Goal: Information Seeking & Learning: Learn about a topic

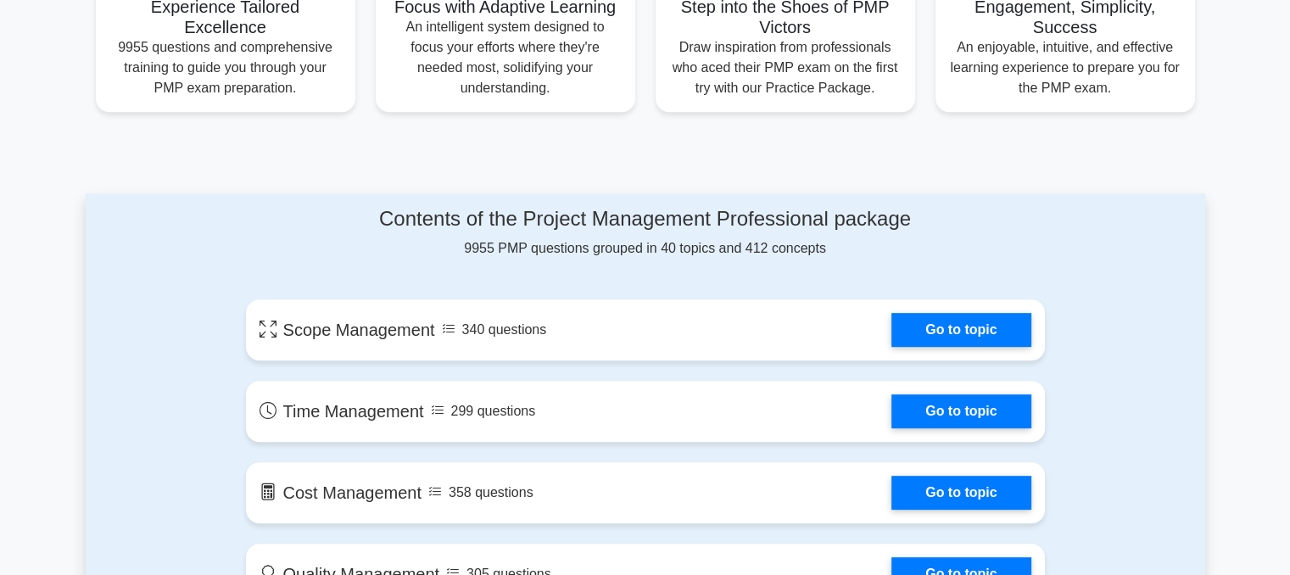
scroll to position [810, 0]
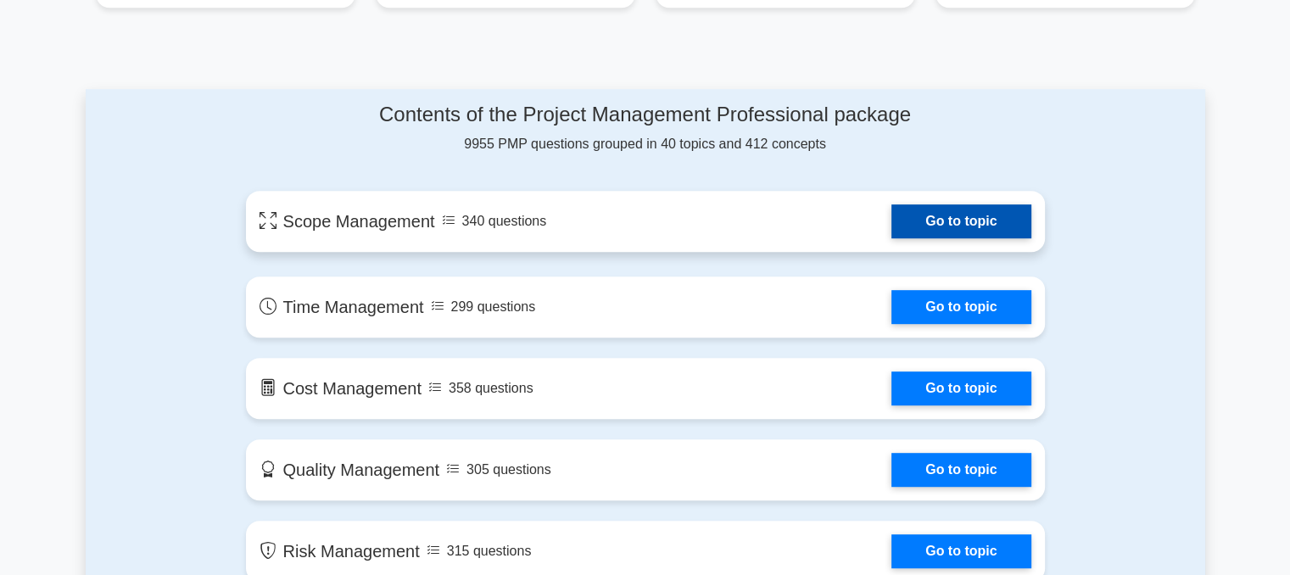
click at [939, 225] on link "Go to topic" at bounding box center [960, 221] width 139 height 34
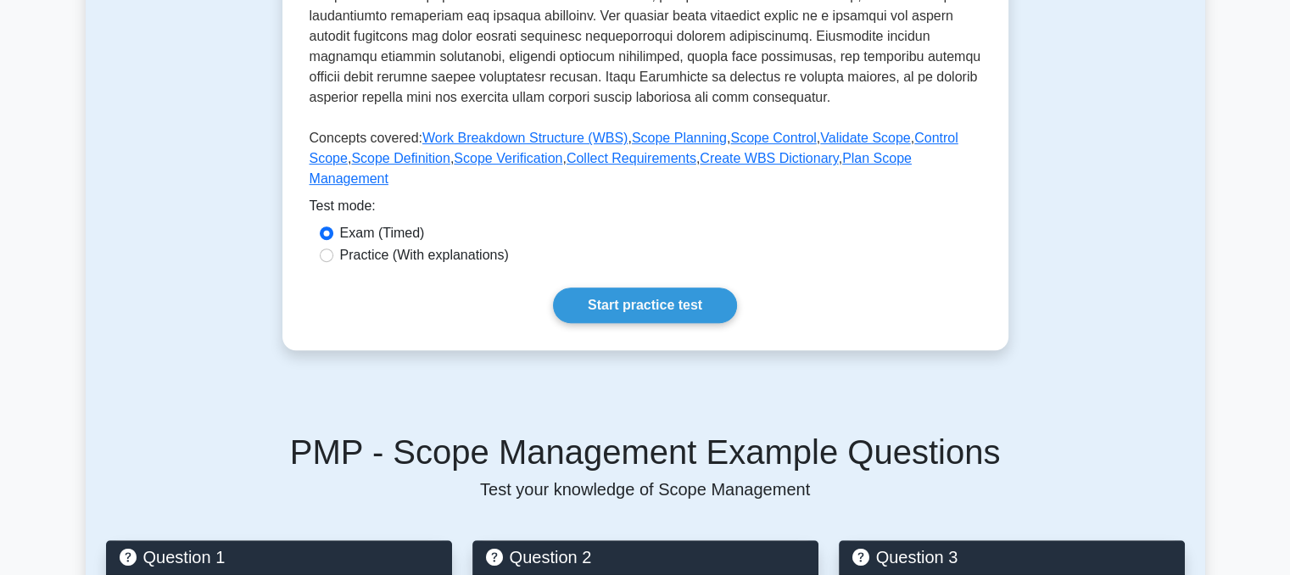
scroll to position [695, 0]
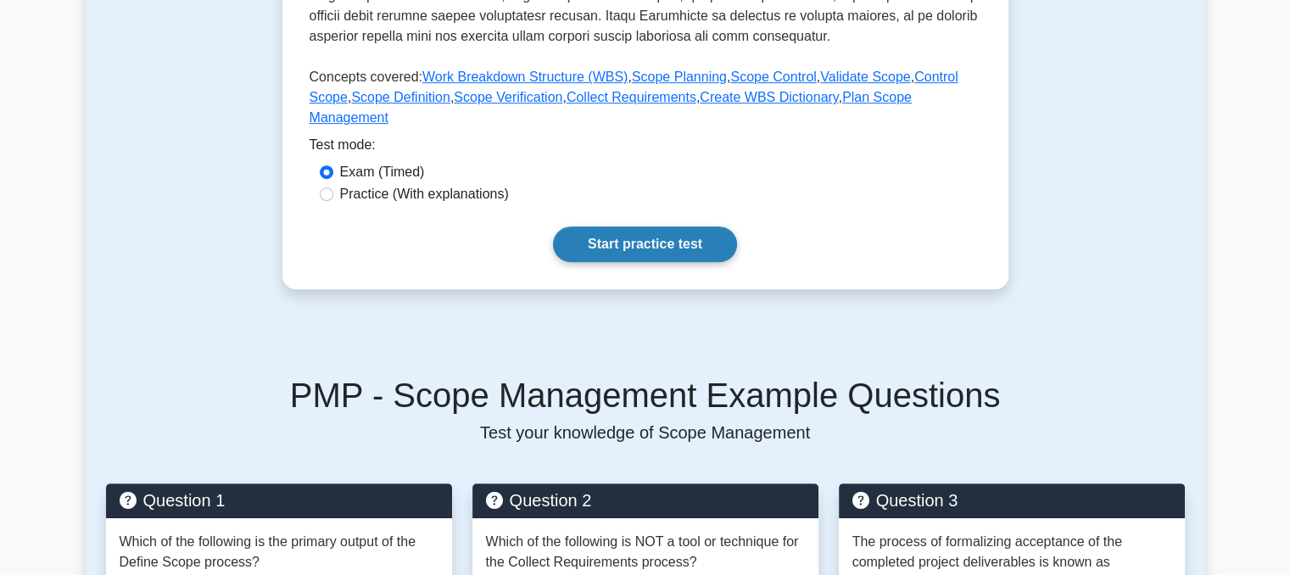
click at [618, 226] on link "Start practice test" at bounding box center [645, 244] width 184 height 36
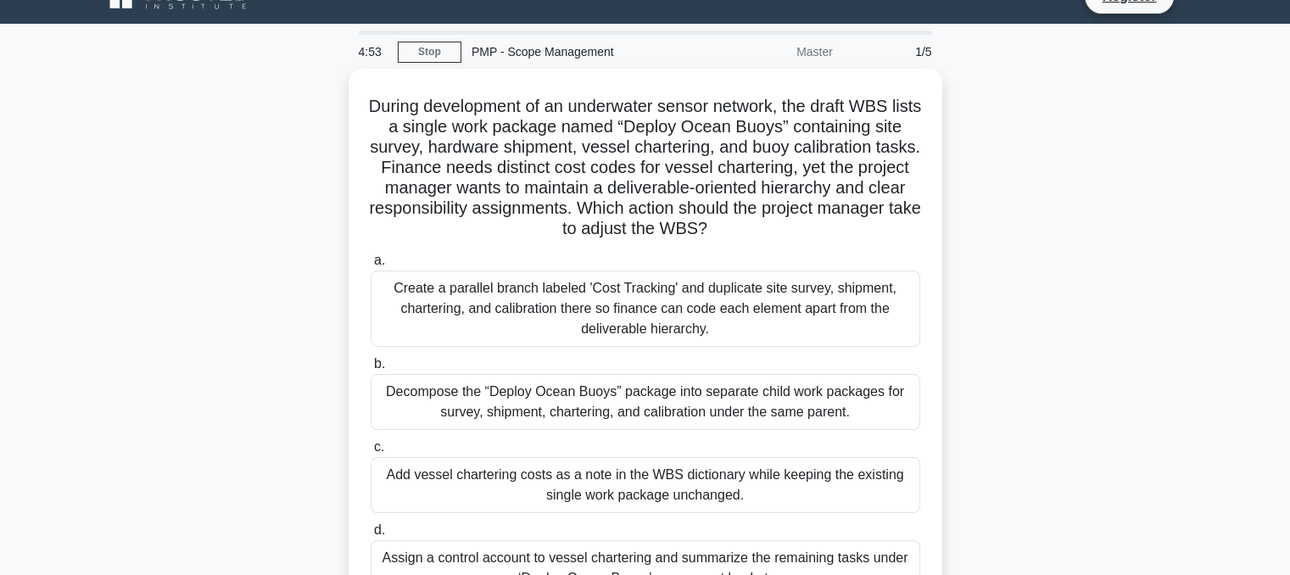
scroll to position [25, 0]
